Goal: Register for event/course

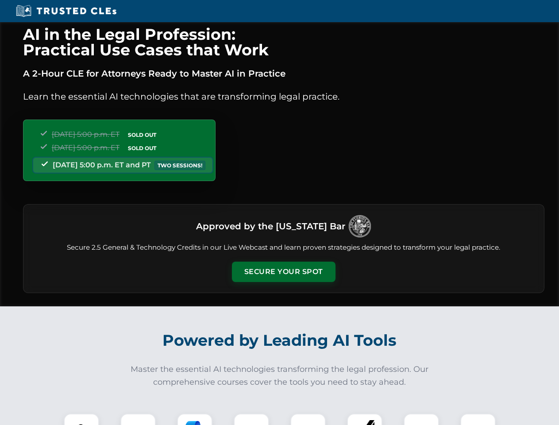
click at [283, 272] on button "Secure Your Spot" at bounding box center [283, 271] width 103 height 20
click at [81, 419] on img at bounding box center [82, 431] width 26 height 26
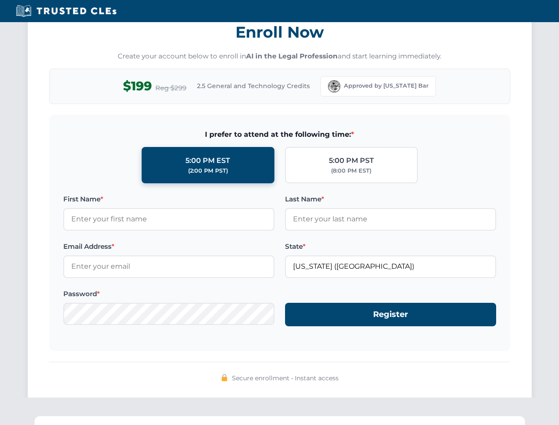
scroll to position [868, 0]
